Goal: Task Accomplishment & Management: Use online tool/utility

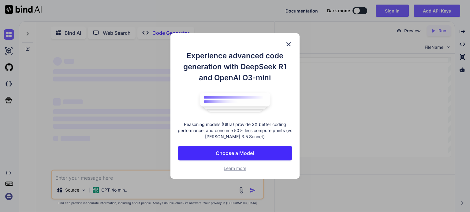
scroll to position [2, 0]
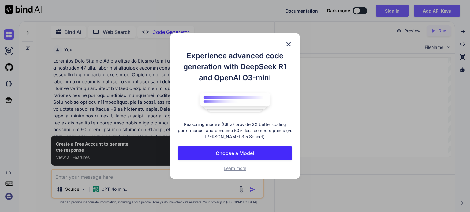
type textarea "x"
click at [247, 153] on p "Choose a Model" at bounding box center [235, 153] width 38 height 7
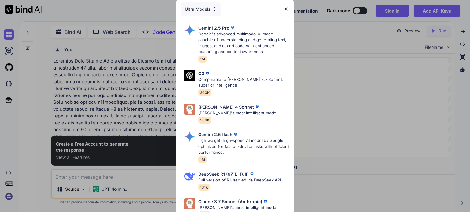
click at [286, 10] on img at bounding box center [285, 8] width 5 height 5
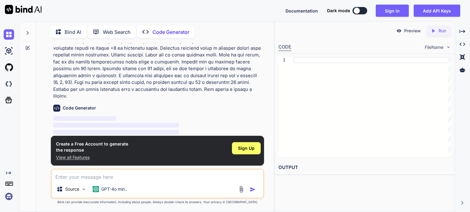
scroll to position [67, 0]
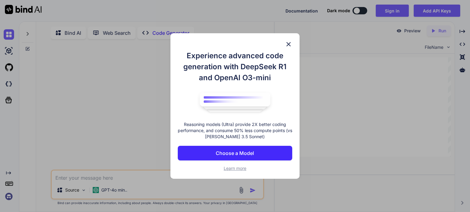
type textarea "x"
click at [286, 40] on div "Experience advanced code generation with DeepSeek R1 and OpenAI O3-mini Reasoni…" at bounding box center [234, 106] width 129 height 146
